Goal: Information Seeking & Learning: Learn about a topic

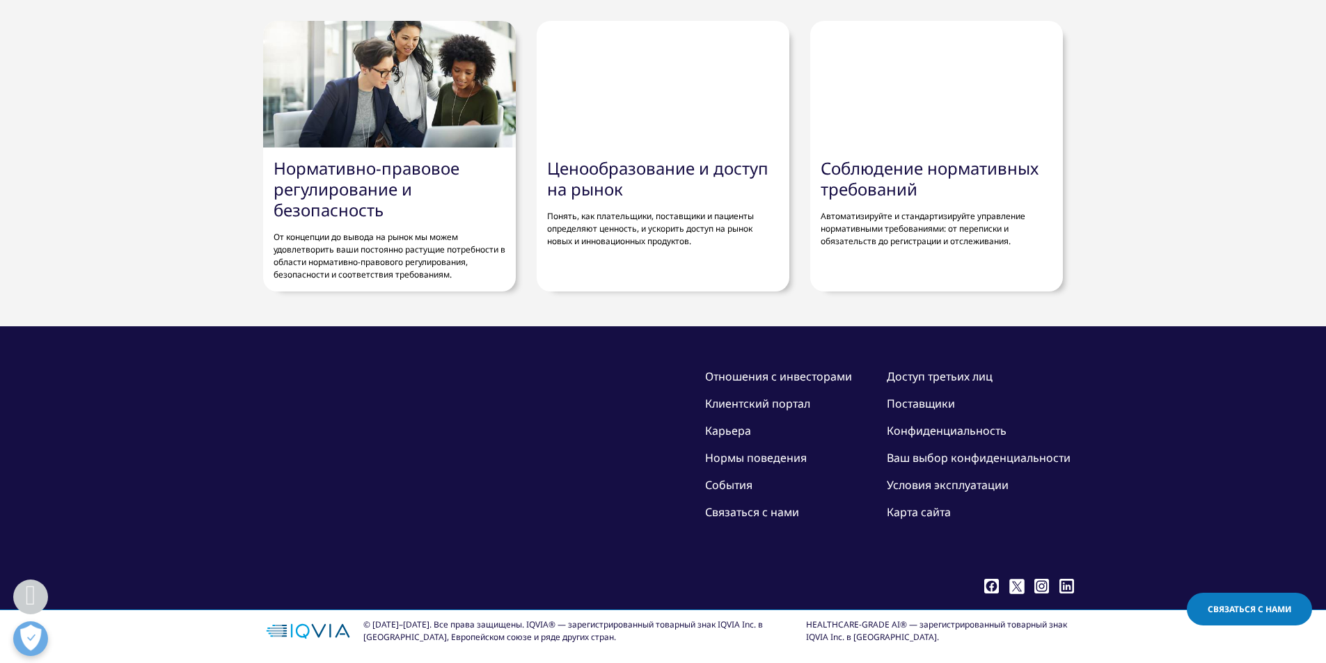
scroll to position [4803, 0]
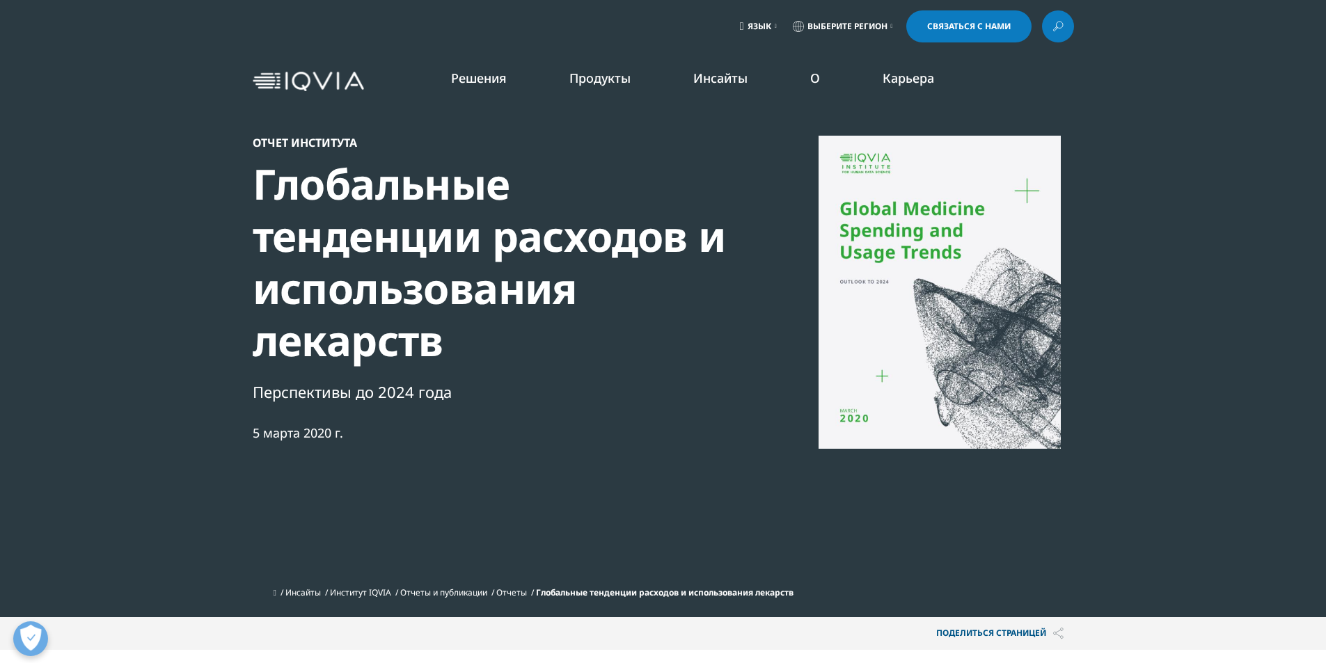
click at [324, 72] on img at bounding box center [308, 82] width 111 height 20
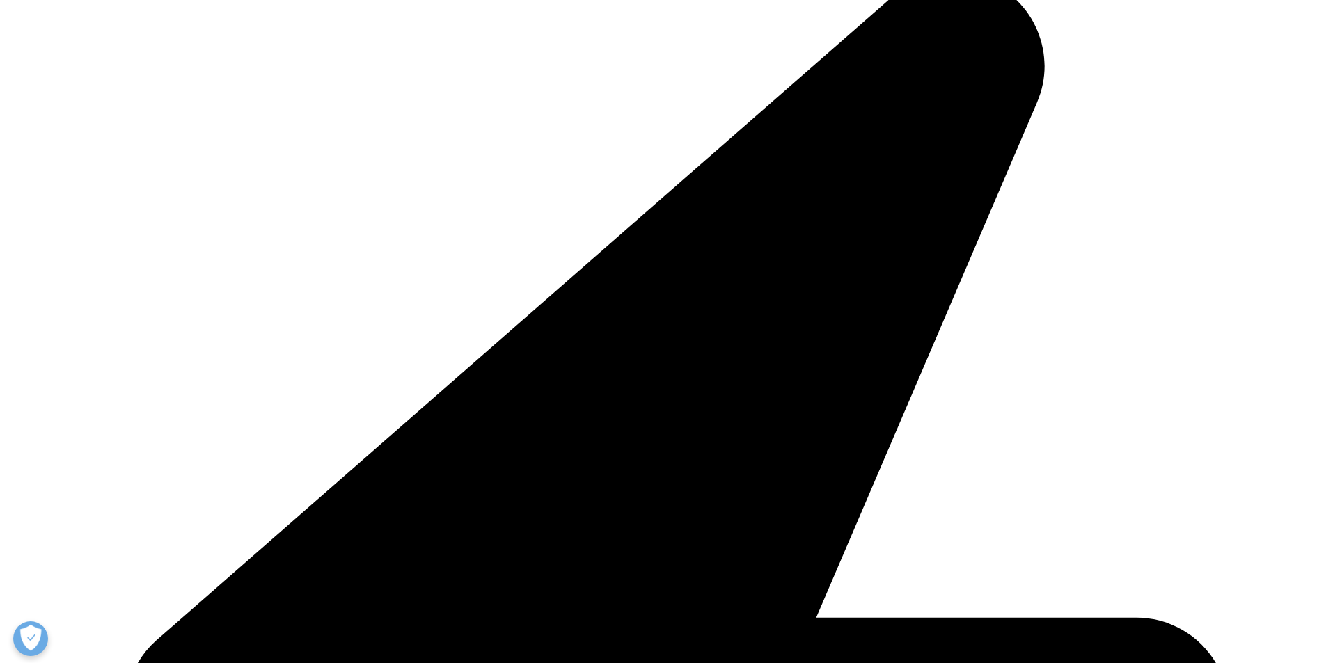
scroll to position [4872, 0]
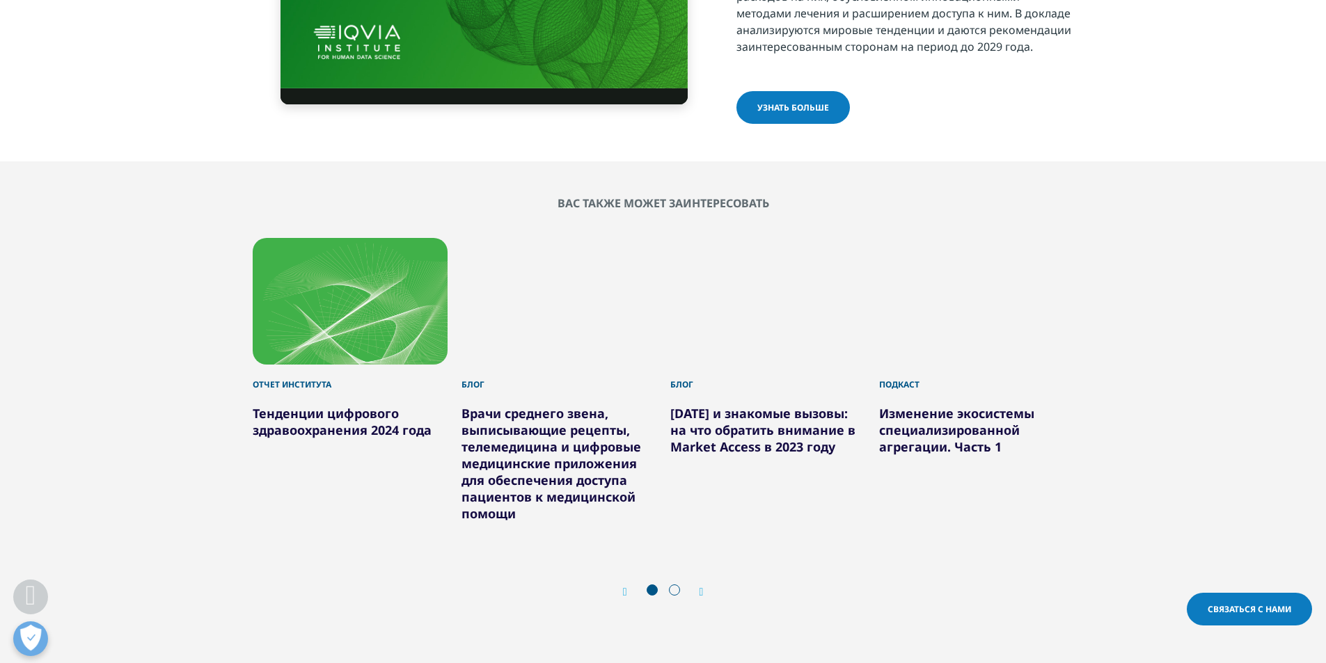
click at [792, 113] on font "узнать больше" at bounding box center [793, 108] width 72 height 12
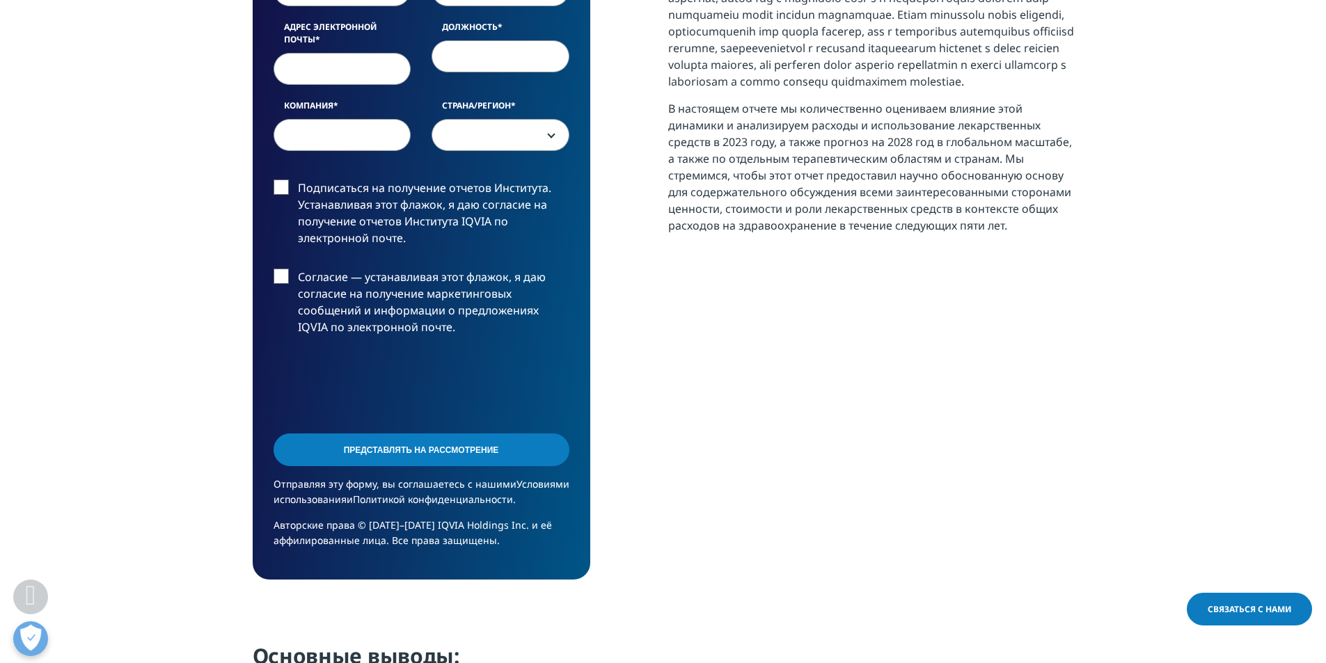
scroll to position [974, 0]
